Goal: Information Seeking & Learning: Learn about a topic

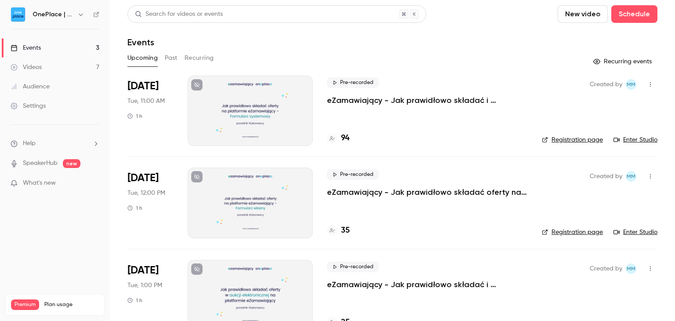
click at [412, 100] on p "eZamawiający - Jak prawidłowo składać i podpisywać oferty na postępowaniu z for…" at bounding box center [427, 100] width 201 height 11
click at [635, 140] on link "Enter Studio" at bounding box center [635, 139] width 44 height 9
drag, startPoint x: 518, startPoint y: 29, endPoint x: 510, endPoint y: 14, distance: 17.1
click at [510, 14] on div "Search for videos or events New video Schedule" at bounding box center [392, 14] width 530 height 18
drag, startPoint x: 510, startPoint y: 13, endPoint x: 509, endPoint y: 7, distance: 6.2
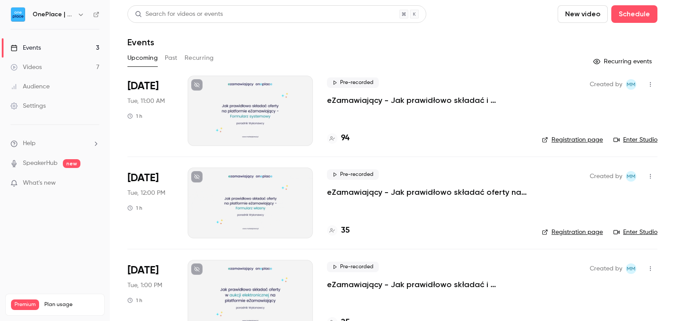
click at [509, 7] on div "Search for videos or events New video Schedule" at bounding box center [392, 14] width 530 height 18
drag, startPoint x: 502, startPoint y: 37, endPoint x: 495, endPoint y: 26, distance: 12.8
click at [495, 26] on header "Search for videos or events New video Schedule Events" at bounding box center [392, 26] width 530 height 42
drag, startPoint x: 498, startPoint y: 18, endPoint x: 514, endPoint y: 12, distance: 17.2
click at [514, 12] on div "Search for videos or events New video Schedule" at bounding box center [392, 14] width 530 height 18
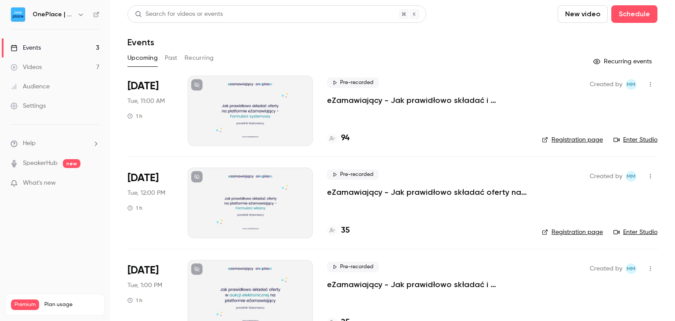
click at [512, 9] on div "Search for videos or events New video Schedule" at bounding box center [392, 14] width 530 height 18
drag, startPoint x: 520, startPoint y: 23, endPoint x: 519, endPoint y: 14, distance: 9.3
click at [519, 14] on div "Search for videos or events New video Schedule" at bounding box center [392, 14] width 530 height 18
drag, startPoint x: 514, startPoint y: 26, endPoint x: 518, endPoint y: 32, distance: 7.6
click at [514, 19] on div "Search for videos or events New video Schedule" at bounding box center [392, 14] width 530 height 18
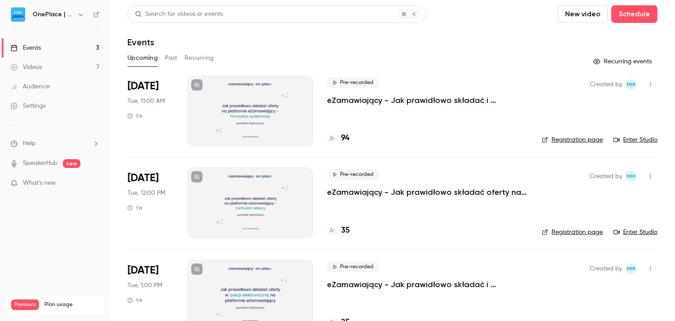
drag, startPoint x: 521, startPoint y: 34, endPoint x: 524, endPoint y: 23, distance: 10.9
click at [524, 23] on header "Search for videos or events New video Schedule Events" at bounding box center [392, 26] width 530 height 42
drag, startPoint x: 524, startPoint y: 23, endPoint x: 519, endPoint y: 13, distance: 11.4
click at [519, 13] on div "Search for videos or events New video Schedule" at bounding box center [392, 14] width 530 height 18
click at [516, 11] on div "Search for videos or events New video Schedule" at bounding box center [392, 14] width 530 height 18
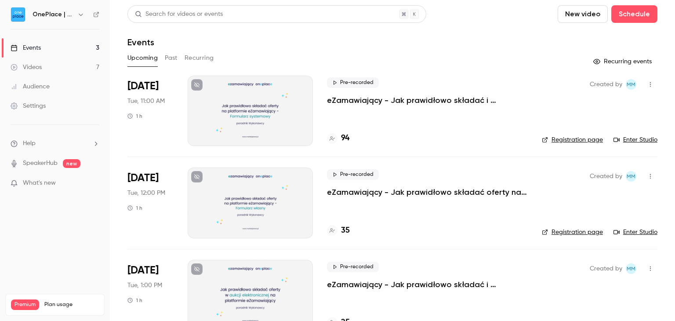
drag, startPoint x: 495, startPoint y: 9, endPoint x: 477, endPoint y: 15, distance: 19.4
click at [471, 14] on div "Search for videos or events New video Schedule" at bounding box center [392, 14] width 530 height 18
drag, startPoint x: 475, startPoint y: 16, endPoint x: 467, endPoint y: 18, distance: 8.6
click at [467, 18] on div "Search for videos or events New video Schedule" at bounding box center [392, 14] width 530 height 18
click at [470, 20] on div "Search for videos or events New video Schedule" at bounding box center [392, 14] width 530 height 18
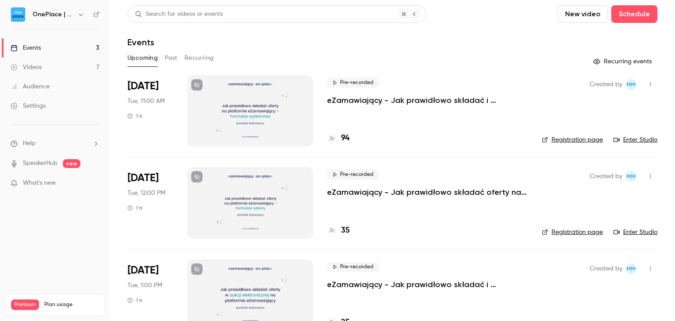
drag, startPoint x: 470, startPoint y: 20, endPoint x: 461, endPoint y: 22, distance: 9.0
click at [461, 22] on div "Search for videos or events New video Schedule" at bounding box center [392, 14] width 530 height 18
drag, startPoint x: 461, startPoint y: 22, endPoint x: 451, endPoint y: 22, distance: 9.2
click at [451, 22] on div "Search for videos or events New video Schedule" at bounding box center [392, 14] width 530 height 18
click at [448, 22] on div "Search for videos or events New video Schedule" at bounding box center [392, 14] width 530 height 18
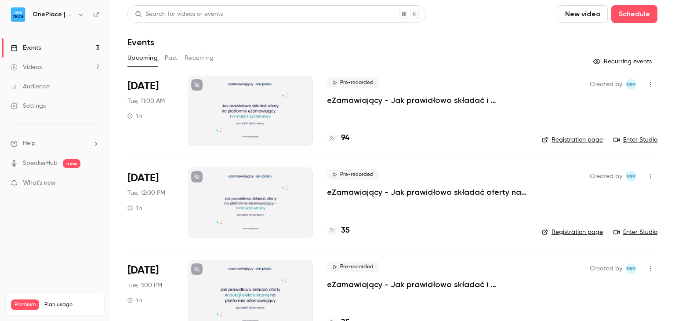
drag, startPoint x: 495, startPoint y: 30, endPoint x: 489, endPoint y: 20, distance: 12.1
click at [484, 14] on div "Search for videos or events New video Schedule" at bounding box center [392, 14] width 530 height 18
drag, startPoint x: 490, startPoint y: 21, endPoint x: 484, endPoint y: 22, distance: 5.3
click at [476, 23] on header "Search for videos or events New video Schedule Events" at bounding box center [392, 26] width 530 height 42
drag, startPoint x: 484, startPoint y: 22, endPoint x: 475, endPoint y: 22, distance: 9.7
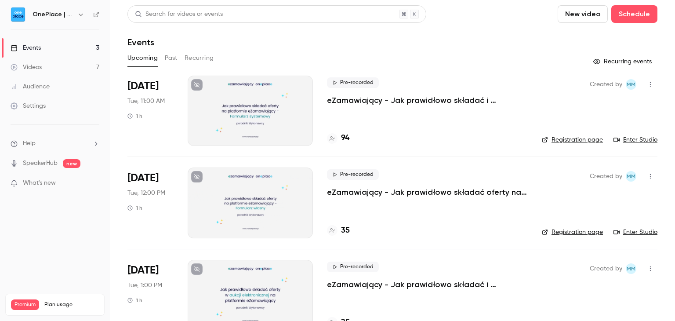
click at [475, 22] on div "Search for videos or events New video Schedule" at bounding box center [392, 14] width 530 height 18
drag, startPoint x: 475, startPoint y: 22, endPoint x: 459, endPoint y: 21, distance: 15.8
click at [459, 21] on div "Search for videos or events New video Schedule" at bounding box center [392, 14] width 530 height 18
drag, startPoint x: 459, startPoint y: 21, endPoint x: 442, endPoint y: 24, distance: 17.4
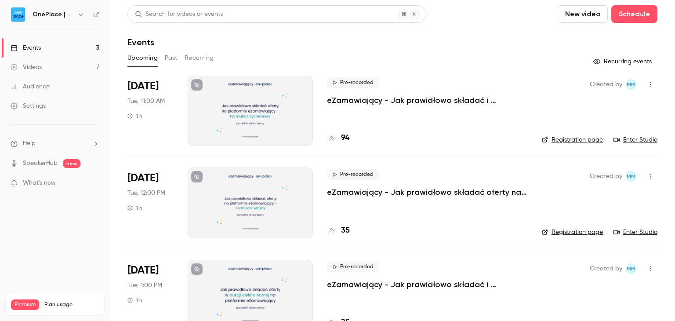
click at [442, 24] on header "Search for videos or events New video Schedule Events" at bounding box center [392, 26] width 530 height 42
drag, startPoint x: 467, startPoint y: 24, endPoint x: 457, endPoint y: 23, distance: 10.1
click at [457, 23] on header "Search for videos or events New video Schedule Events" at bounding box center [392, 26] width 530 height 42
click at [462, 21] on div "Search for videos or events New video Schedule" at bounding box center [392, 14] width 530 height 18
drag, startPoint x: 493, startPoint y: 21, endPoint x: 481, endPoint y: 18, distance: 12.3
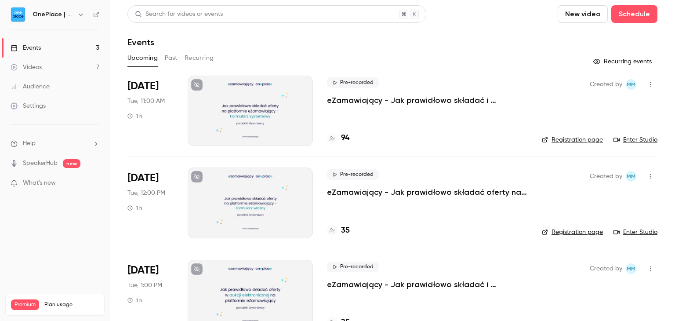
click at [481, 18] on div "Search for videos or events New video Schedule" at bounding box center [392, 14] width 530 height 18
drag, startPoint x: 489, startPoint y: 20, endPoint x: 478, endPoint y: 22, distance: 11.6
click at [478, 22] on div "Search for videos or events New video Schedule" at bounding box center [392, 14] width 530 height 18
click at [477, 18] on div "Search for videos or events New video Schedule" at bounding box center [392, 14] width 530 height 18
drag, startPoint x: 487, startPoint y: 18, endPoint x: 478, endPoint y: 19, distance: 9.0
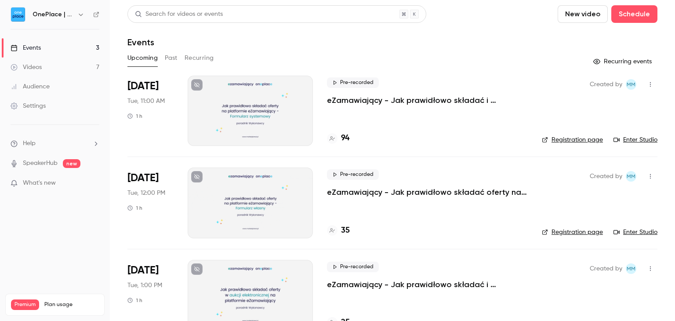
click at [478, 19] on div "Search for videos or events New video Schedule" at bounding box center [392, 14] width 530 height 18
drag, startPoint x: 478, startPoint y: 19, endPoint x: 479, endPoint y: 27, distance: 7.6
click at [480, 12] on div "Search for videos or events New video Schedule" at bounding box center [392, 14] width 530 height 18
drag, startPoint x: 480, startPoint y: 37, endPoint x: 478, endPoint y: 19, distance: 18.1
click at [478, 19] on div "Search for videos or events New video Schedule" at bounding box center [392, 14] width 530 height 18
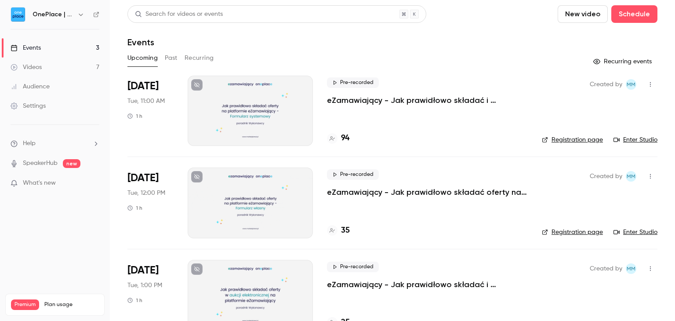
drag, startPoint x: 483, startPoint y: 23, endPoint x: 477, endPoint y: 21, distance: 5.7
click at [477, 21] on div "Search for videos or events New video Schedule" at bounding box center [392, 14] width 530 height 18
drag, startPoint x: 477, startPoint y: 22, endPoint x: 480, endPoint y: 14, distance: 7.7
click at [480, 14] on div "Search for videos or events New video Schedule" at bounding box center [392, 14] width 530 height 18
drag, startPoint x: 491, startPoint y: 25, endPoint x: 482, endPoint y: 20, distance: 9.6
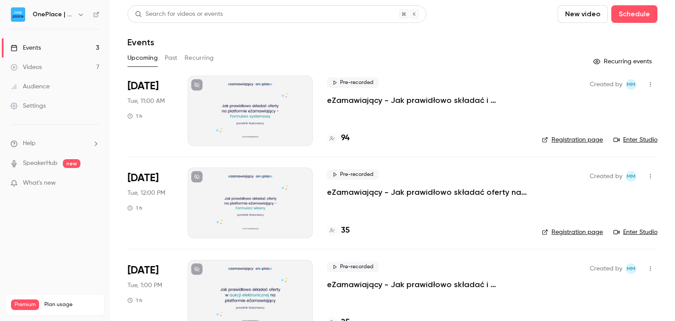
click at [482, 20] on div "Search for videos or events New video Schedule" at bounding box center [392, 14] width 530 height 18
drag, startPoint x: 534, startPoint y: 21, endPoint x: 532, endPoint y: 13, distance: 8.4
click at [532, 13] on div "Search for videos or events New video Schedule" at bounding box center [392, 14] width 530 height 18
